Goal: Task Accomplishment & Management: Use online tool/utility

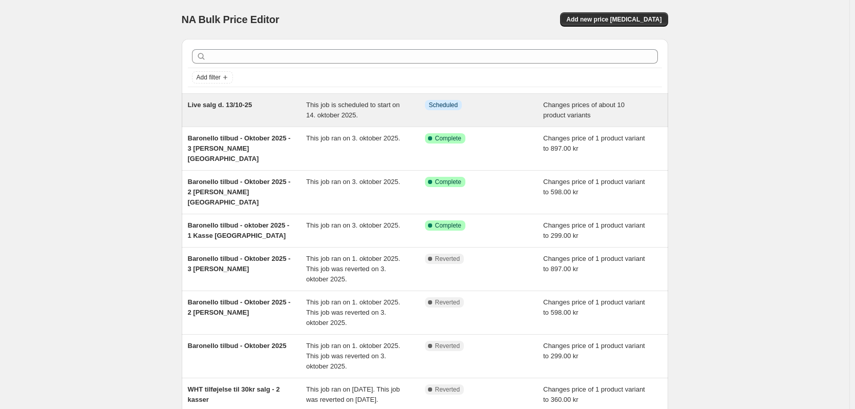
click at [232, 107] on span "Live salg d. 13/10-25" at bounding box center [220, 105] width 65 height 8
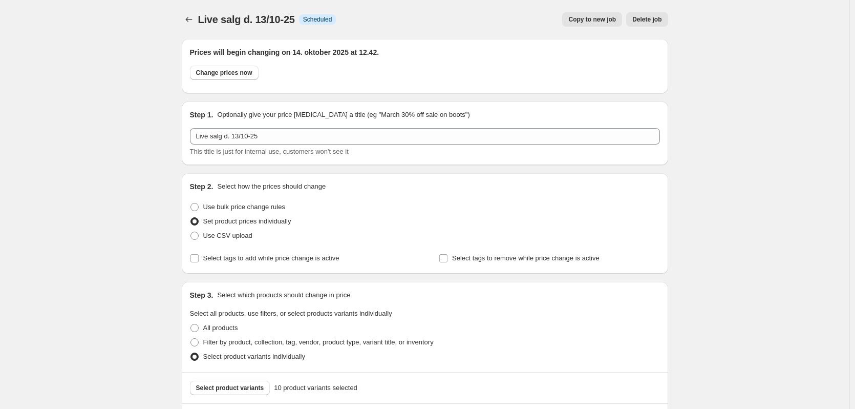
scroll to position [307, 0]
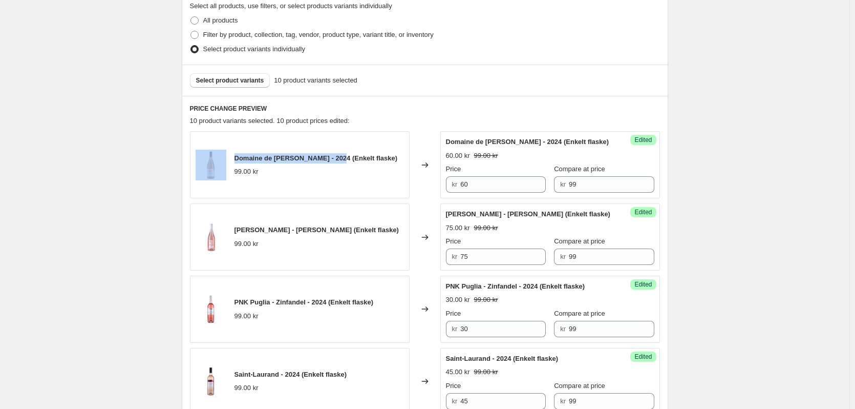
drag, startPoint x: 336, startPoint y: 157, endPoint x: 228, endPoint y: 152, distance: 107.6
click at [228, 152] on div "Domaine de [PERSON_NAME] - 2024 (Enkelt flaske) 99.00 kr" at bounding box center [300, 164] width 220 height 67
copy div "Domaine de [PERSON_NAME] - 2024"
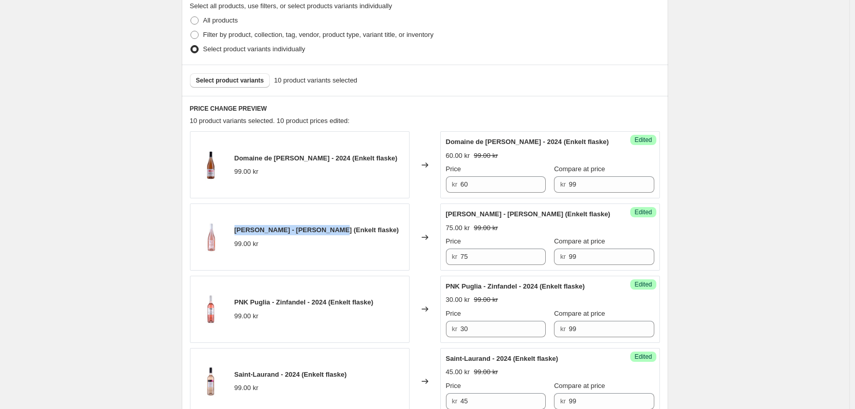
drag, startPoint x: 321, startPoint y: 230, endPoint x: 238, endPoint y: 227, distance: 83.0
click at [238, 227] on span "[PERSON_NAME] - [PERSON_NAME] (Enkelt flaske)" at bounding box center [317, 230] width 164 height 8
copy span "[PERSON_NAME] - [PERSON_NAME]"
click at [476, 259] on input "75" at bounding box center [503, 256] width 86 height 16
type input "7"
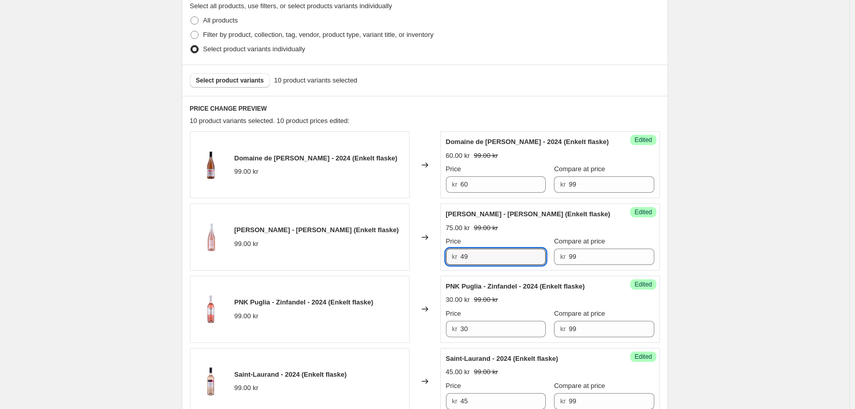
type input "49"
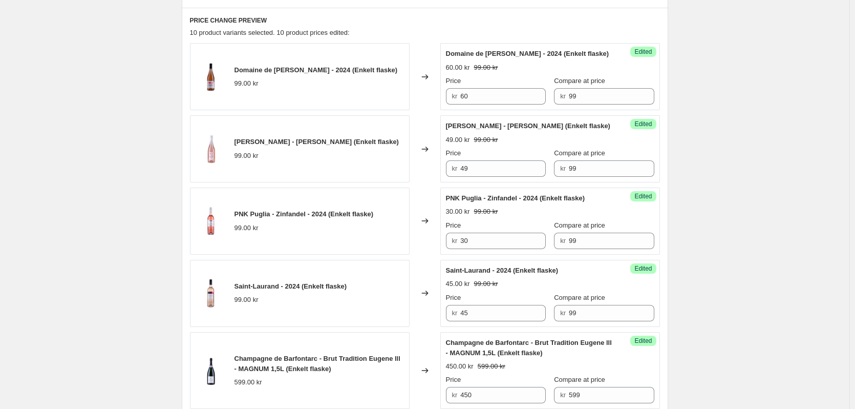
scroll to position [410, 0]
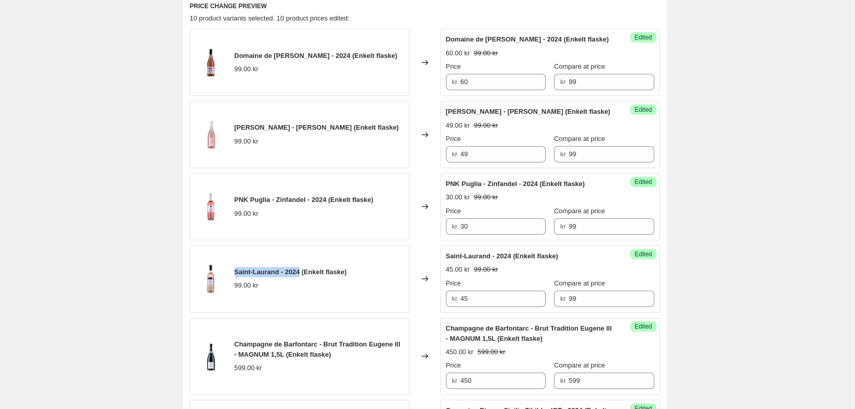
drag, startPoint x: 301, startPoint y: 271, endPoint x: 235, endPoint y: 269, distance: 65.6
click at [235, 269] on div "Saint-Laurand - 2024 (Enkelt flaske) 99.00 kr" at bounding box center [300, 278] width 220 height 67
copy span "Saint-Laurand - 2024"
click at [296, 272] on span "Saint-Laurand - 2024 (Enkelt flaske)" at bounding box center [291, 272] width 113 height 8
drag, startPoint x: 236, startPoint y: 342, endPoint x: 284, endPoint y: 355, distance: 50.6
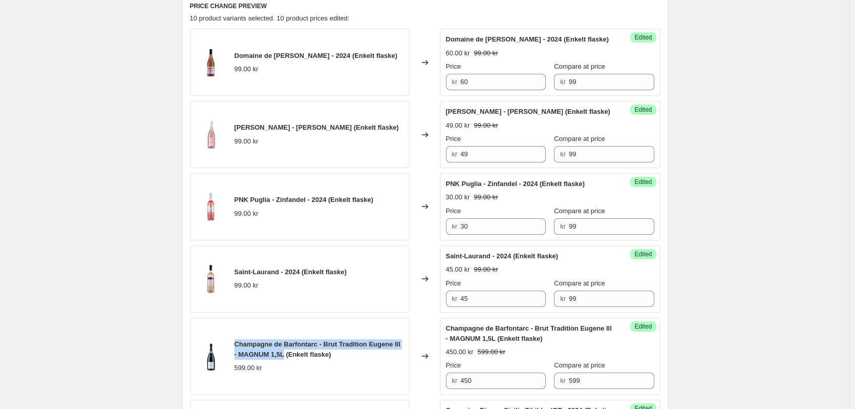
click at [284, 355] on div "Champagne de Barfontarc - Brut Tradition [PERSON_NAME] lll - MAGNUM 1,5L (Enkel…" at bounding box center [300, 356] width 220 height 77
copy span "Champagne de Barfontarc - Brut Tradition [PERSON_NAME] lll - MAGNUM 1,5L"
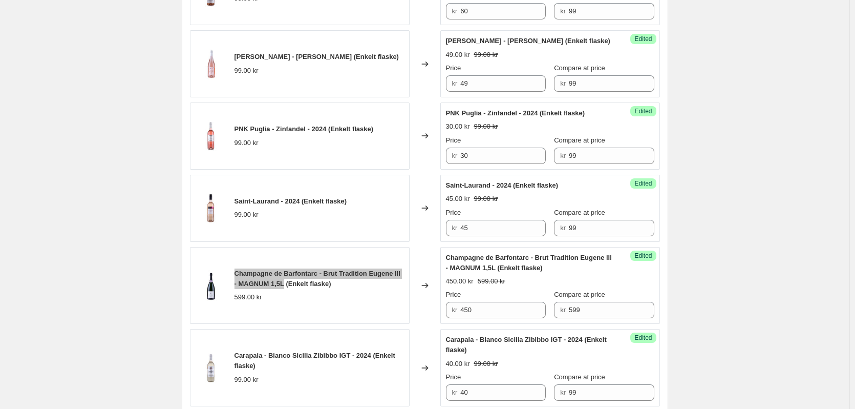
scroll to position [512, 0]
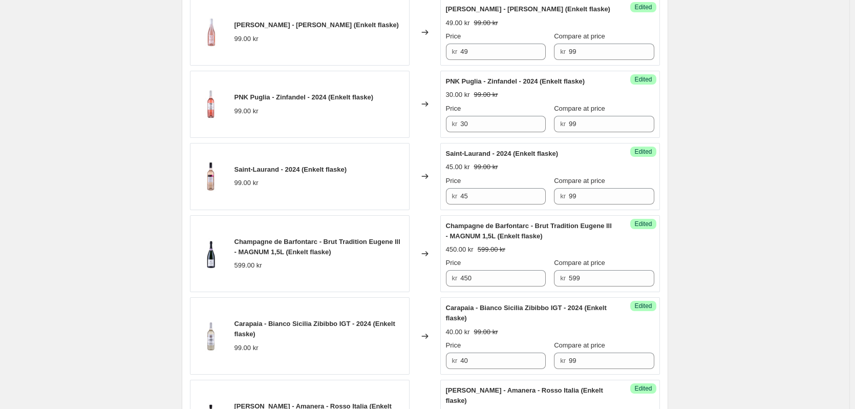
click at [335, 255] on div "Champagne de Barfontarc - Brut Tradition Eugene lll - MAGNUM 1,5L (Enkelt flask…" at bounding box center [320, 247] width 170 height 20
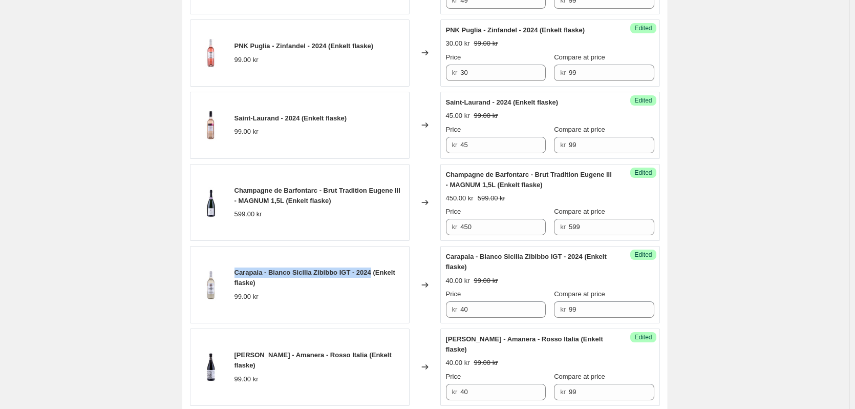
drag, startPoint x: 237, startPoint y: 269, endPoint x: 371, endPoint y: 272, distance: 133.7
click at [371, 272] on span "Carapaia - Bianco Sicilia Zibibbo IGT - 2024 (Enkelt flaske)" at bounding box center [315, 277] width 161 height 18
copy span "Carapaia - [PERSON_NAME] [PERSON_NAME] Zibibbo IGT - 2024"
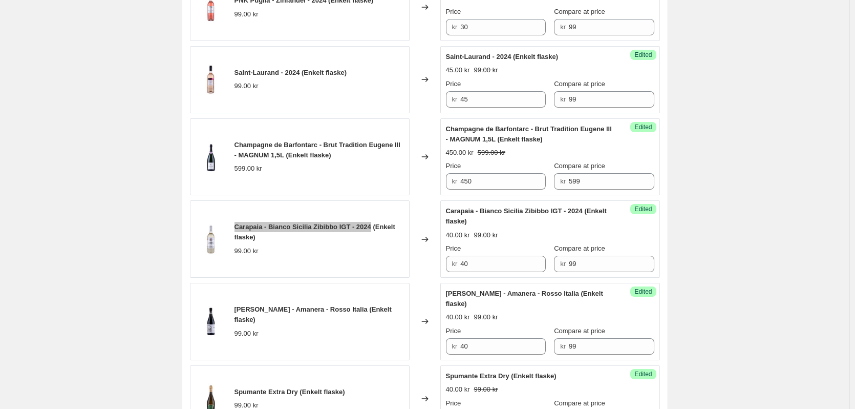
scroll to position [615, 0]
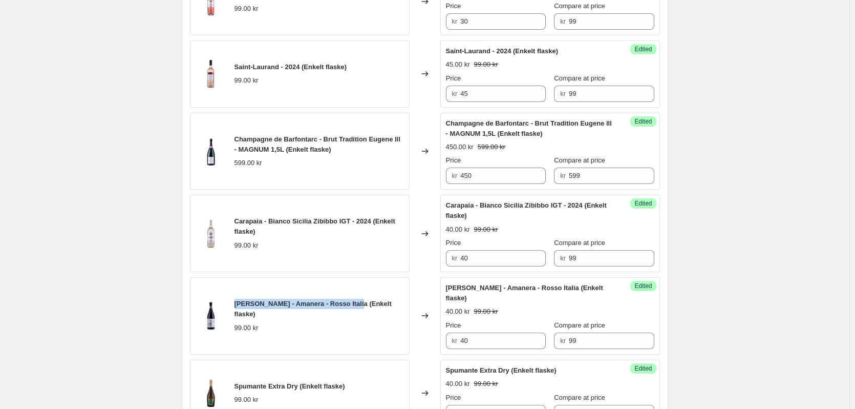
drag, startPoint x: 237, startPoint y: 308, endPoint x: 353, endPoint y: 310, distance: 116.3
click at [353, 310] on span "[PERSON_NAME] - Amanera - Rosso Italia (Enkelt flaske)" at bounding box center [313, 309] width 157 height 18
copy span "[PERSON_NAME] - Amanera - Rosso [GEOGRAPHIC_DATA]"
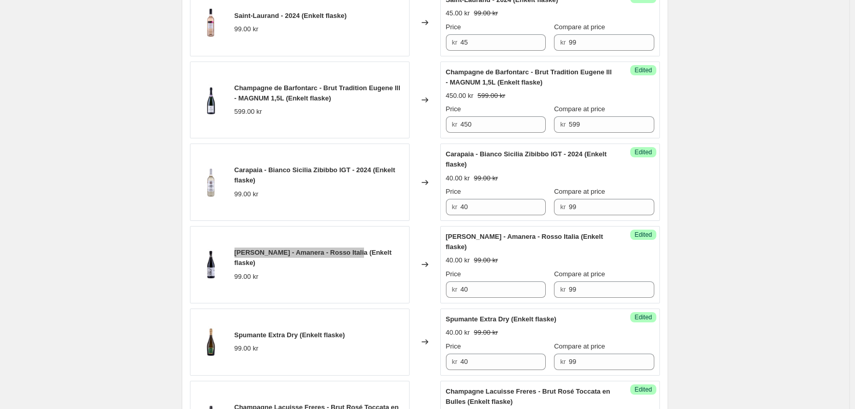
scroll to position [717, 0]
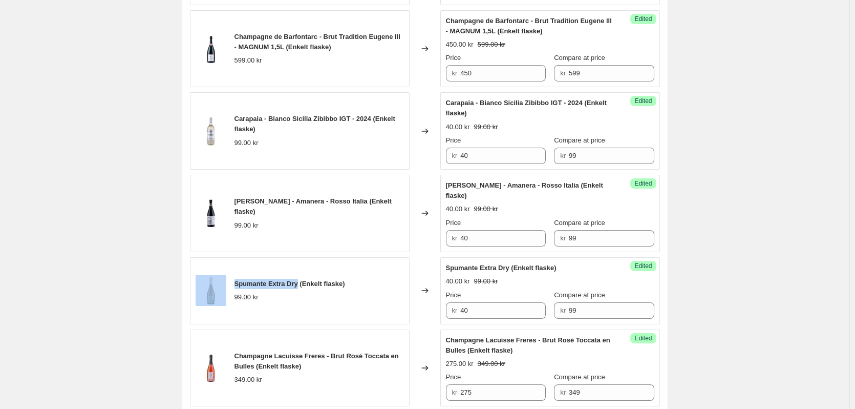
drag, startPoint x: 301, startPoint y: 283, endPoint x: 223, endPoint y: 283, distance: 77.3
click at [223, 283] on div "Spumante Extra Dry (Enkelt flaske) 99.00 kr" at bounding box center [300, 290] width 220 height 67
copy div "Spumante Extra Dry"
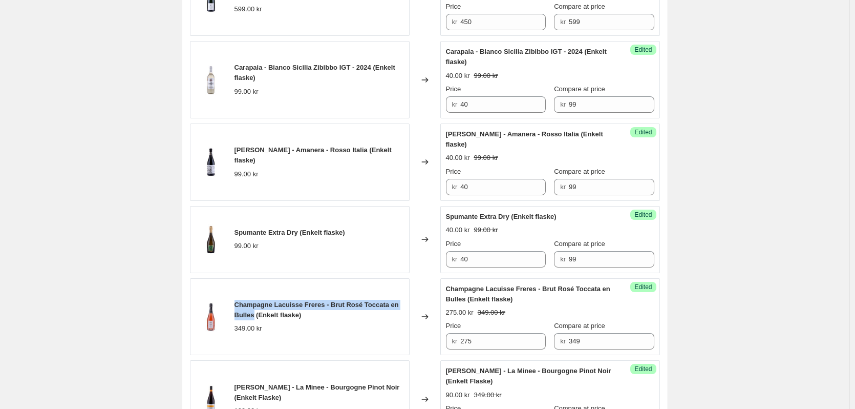
drag, startPoint x: 255, startPoint y: 313, endPoint x: 235, endPoint y: 305, distance: 21.8
click at [235, 305] on div "Champagne Lacuisse Freres - Brut Rosé Toccata en Bulles (Enkelt flaske) 349.00 …" at bounding box center [300, 316] width 220 height 77
copy span "Champagne Lacuisse Freres - Brut Rosé Toccata en Bulles"
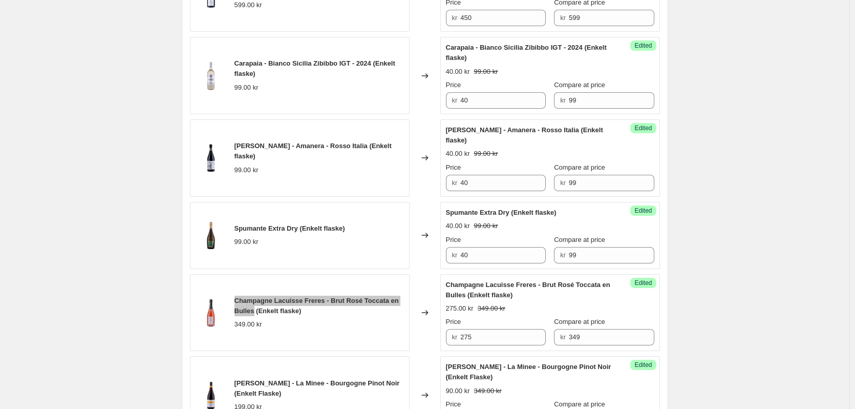
scroll to position [819, 0]
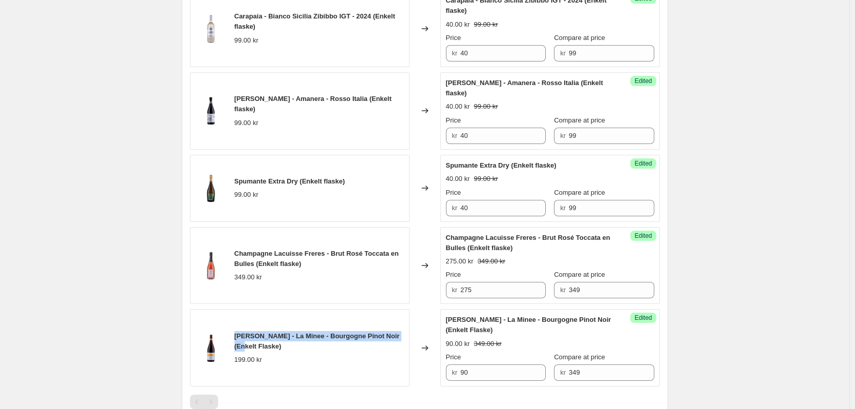
drag, startPoint x: 243, startPoint y: 334, endPoint x: 408, endPoint y: 337, distance: 164.9
click at [408, 337] on div "[PERSON_NAME] - La Minee - Bourgogne Pinot Noir (Enkelt Flaske) 199.00 kr" at bounding box center [300, 347] width 220 height 77
copy span "[PERSON_NAME] - La Minee - Bourgogne Pinot Noir"
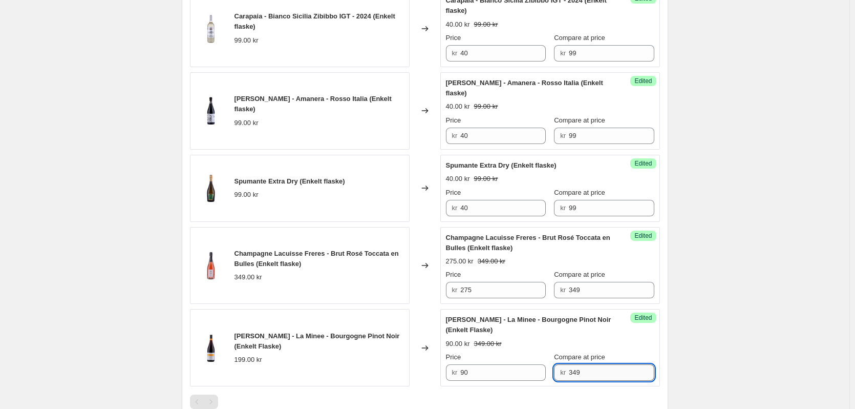
drag, startPoint x: 587, startPoint y: 373, endPoint x: 573, endPoint y: 370, distance: 15.2
click at [573, 370] on input "349" at bounding box center [612, 372] width 86 height 16
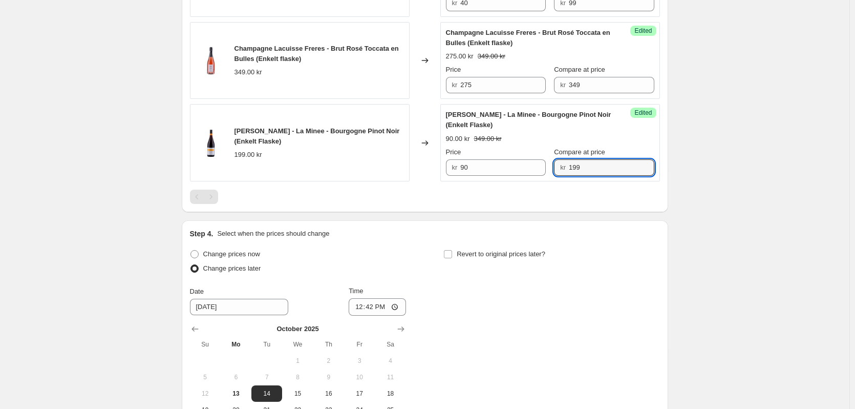
type input "199"
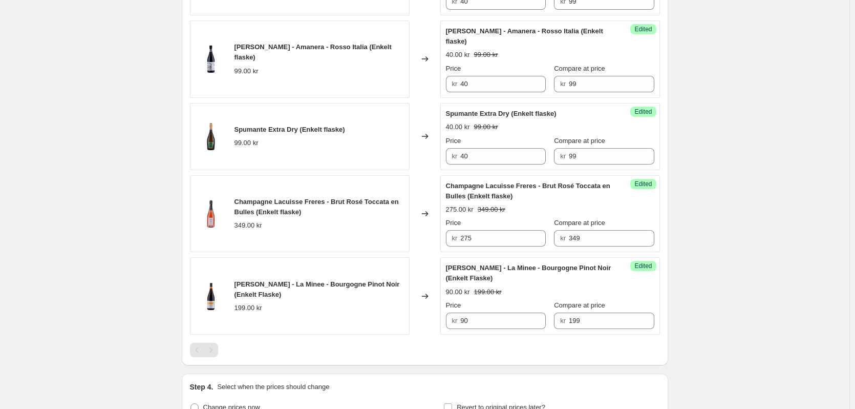
scroll to position [1162, 0]
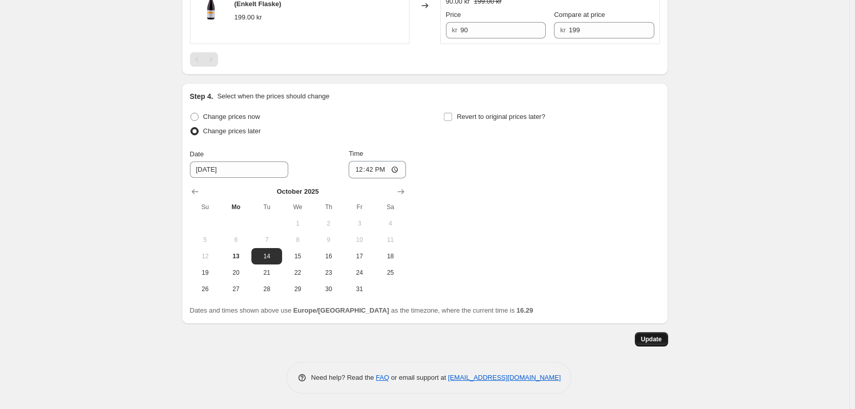
click at [655, 344] on button "Update" at bounding box center [651, 339] width 33 height 14
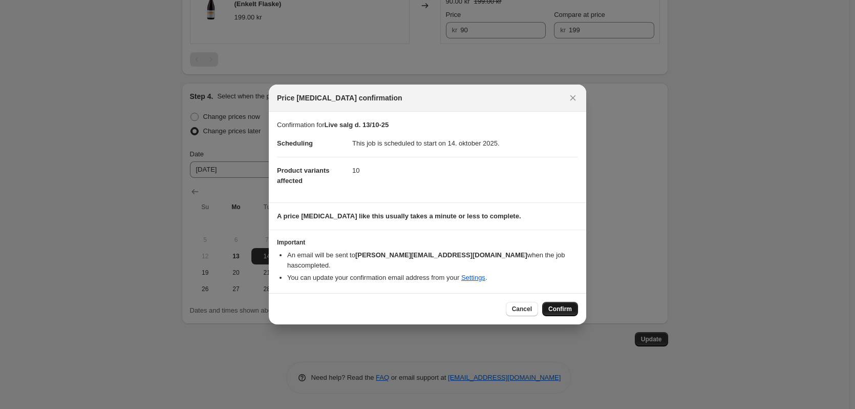
click at [564, 307] on span "Confirm" at bounding box center [561, 309] width 24 height 8
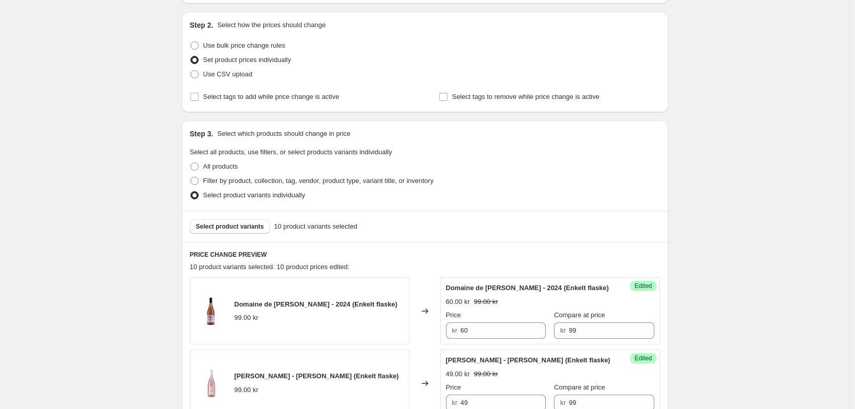
scroll to position [0, 0]
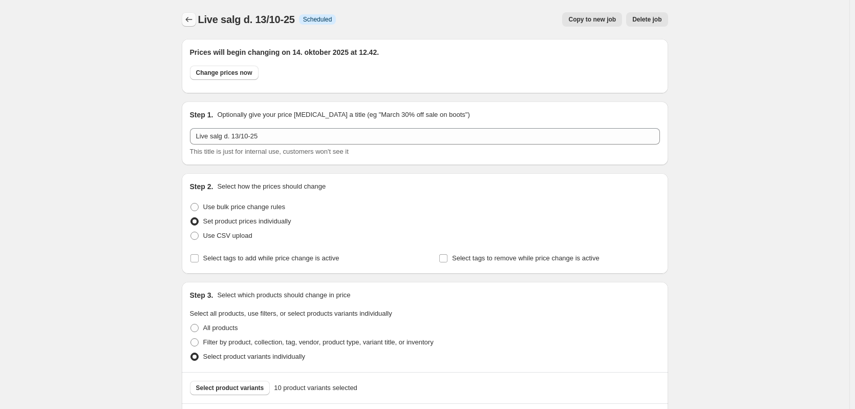
click at [190, 15] on icon "Price change jobs" at bounding box center [189, 19] width 10 height 10
